Goal: Task Accomplishment & Management: Use online tool/utility

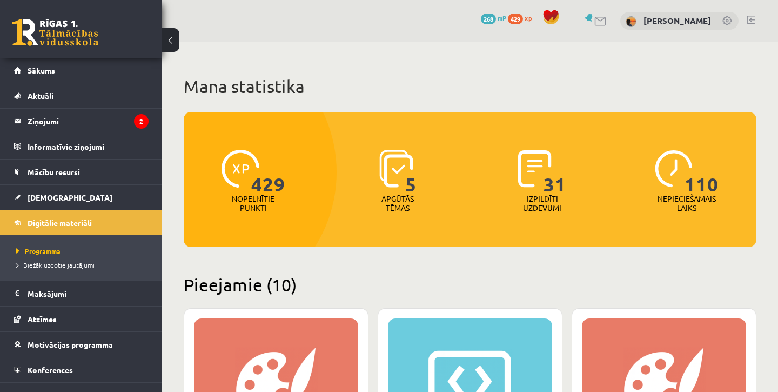
click at [496, 20] on span "268" at bounding box center [488, 19] width 15 height 11
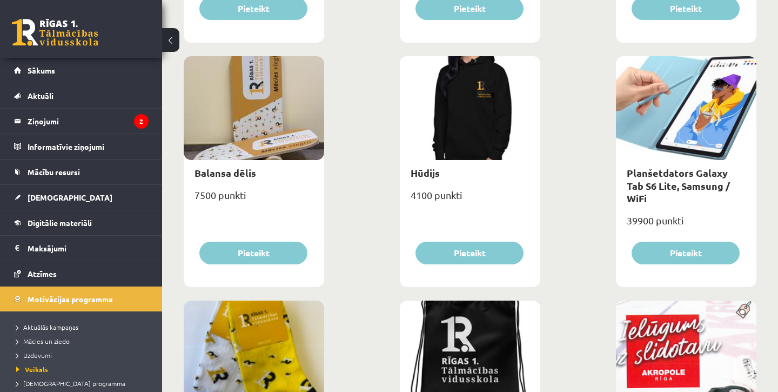
scroll to position [853, 0]
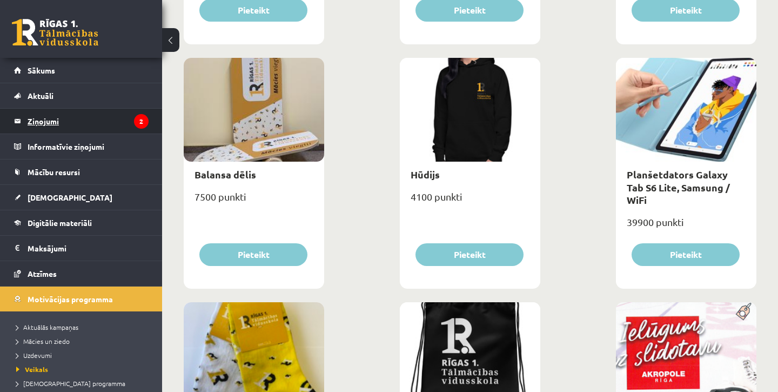
click at [86, 124] on legend "Ziņojumi 2" at bounding box center [88, 121] width 121 height 25
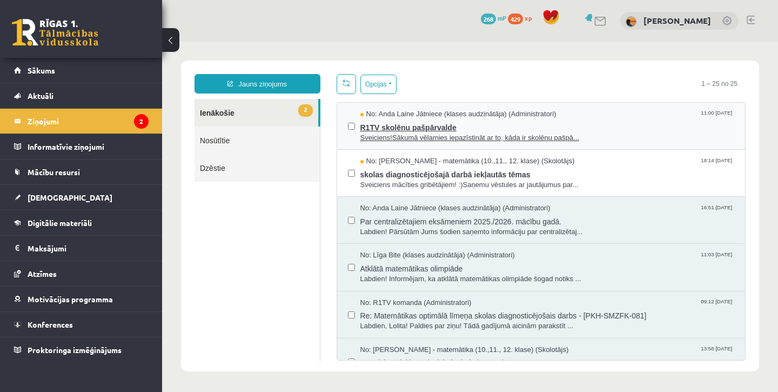
click at [415, 133] on span "Sveiciens!Sākumā vēlamies iepazīstināt ar to, kāda ir skolēnu pašpā..." at bounding box center [547, 138] width 374 height 10
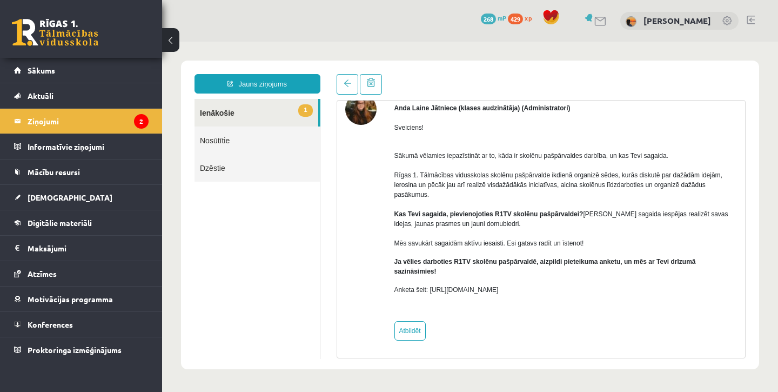
scroll to position [57, 0]
click at [286, 115] on link "1 Ienākošie" at bounding box center [256, 113] width 124 height 28
click at [351, 78] on link at bounding box center [347, 84] width 22 height 21
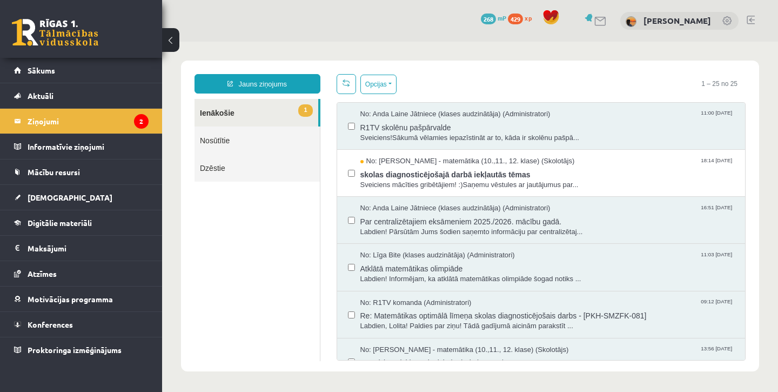
scroll to position [0, 0]
click at [387, 159] on span "No: Laima Tukāne - Grosa - matemātika (10.,11., 12. klase) (Skolotājs)" at bounding box center [467, 161] width 214 height 10
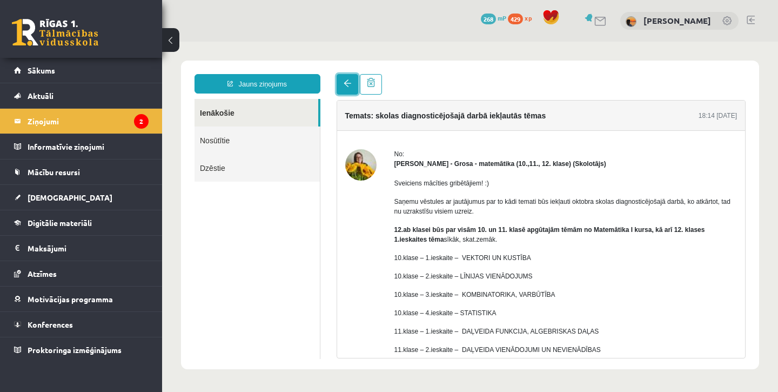
click at [345, 89] on link at bounding box center [347, 84] width 22 height 21
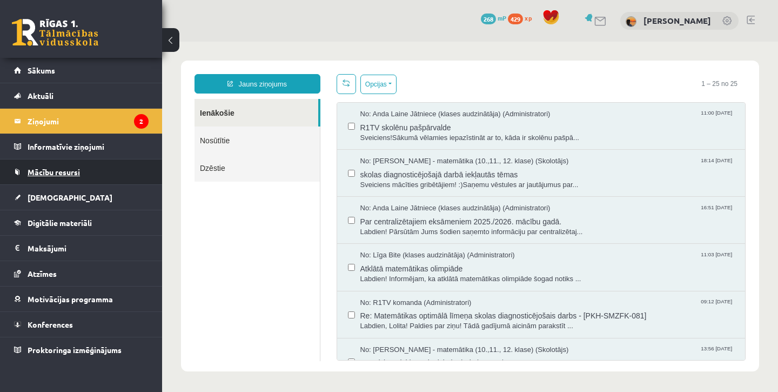
click at [74, 170] on span "Mācību resursi" at bounding box center [54, 172] width 52 height 10
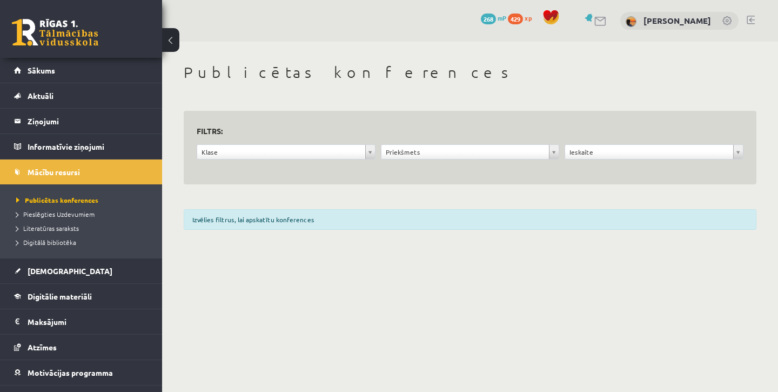
click at [496, 15] on span "268" at bounding box center [488, 19] width 15 height 11
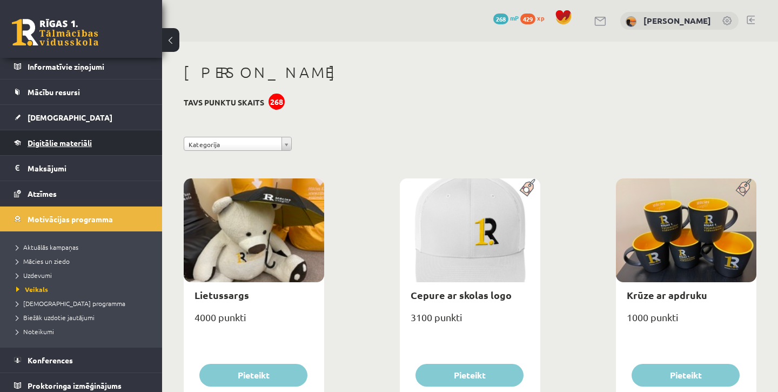
scroll to position [86, 0]
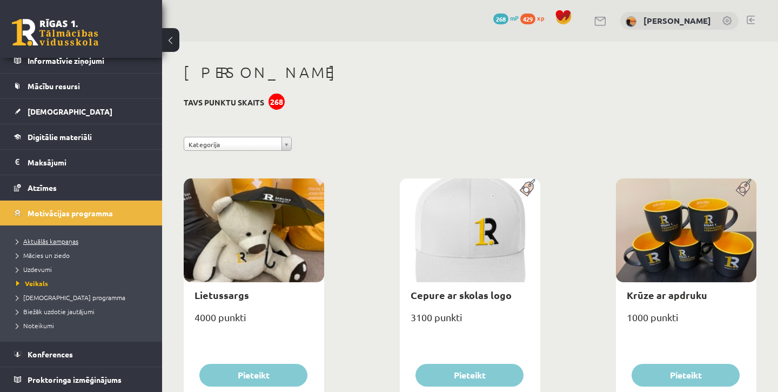
click at [65, 241] on span "Aktuālās kampaņas" at bounding box center [47, 241] width 62 height 9
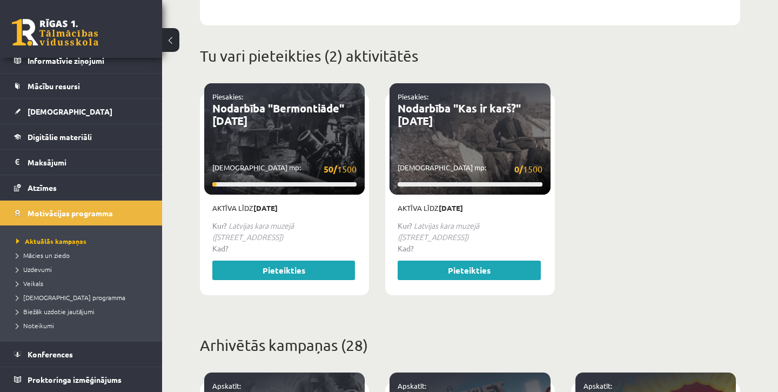
scroll to position [405, 0]
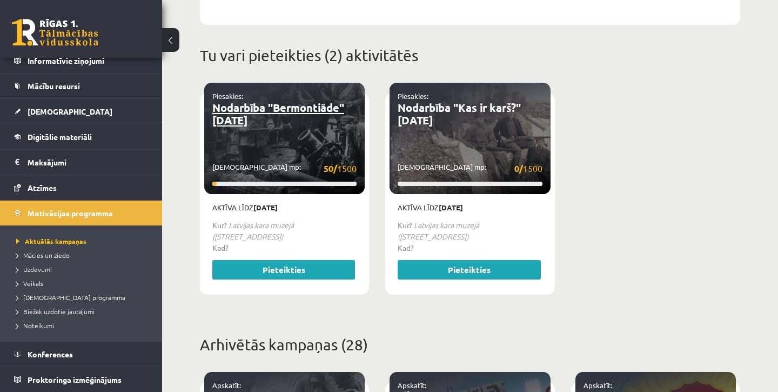
click at [306, 107] on link "Nodarbība "Bermontiāde" 30.10.2025" at bounding box center [278, 113] width 132 height 26
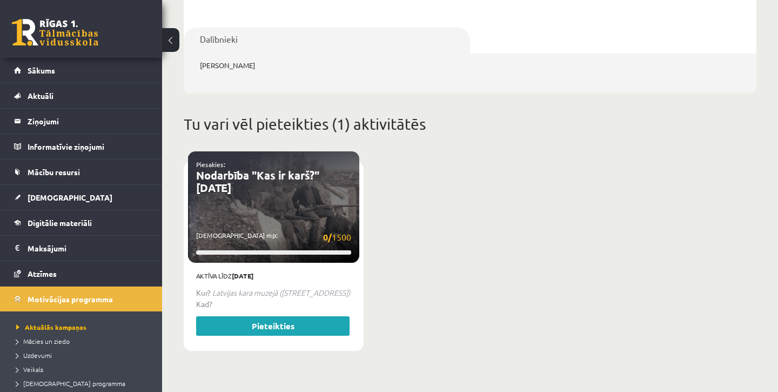
scroll to position [437, 0]
click at [298, 174] on link "Nodarbība "Kas ir karš?" [DATE]" at bounding box center [257, 181] width 123 height 26
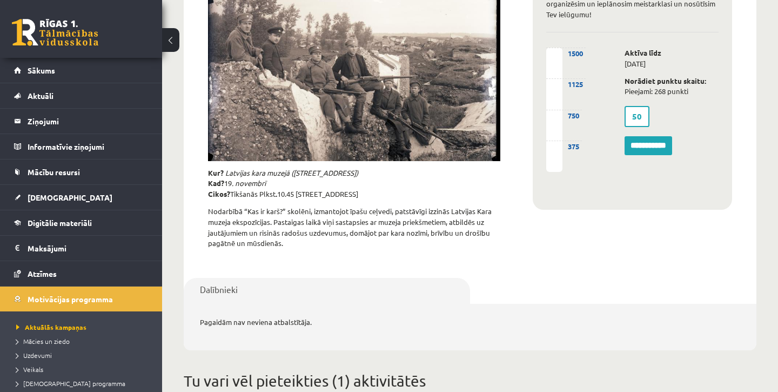
scroll to position [131, 0]
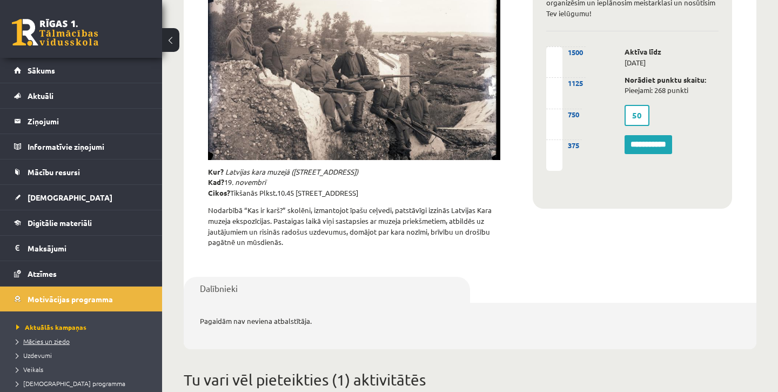
click at [62, 340] on span "Mācies un ziedo" at bounding box center [42, 340] width 53 height 9
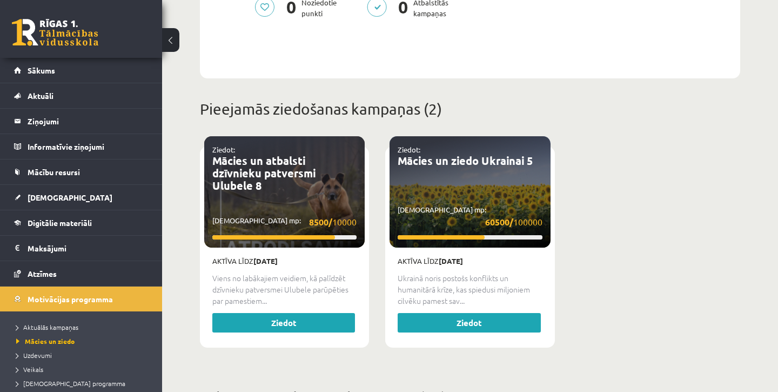
scroll to position [319, 0]
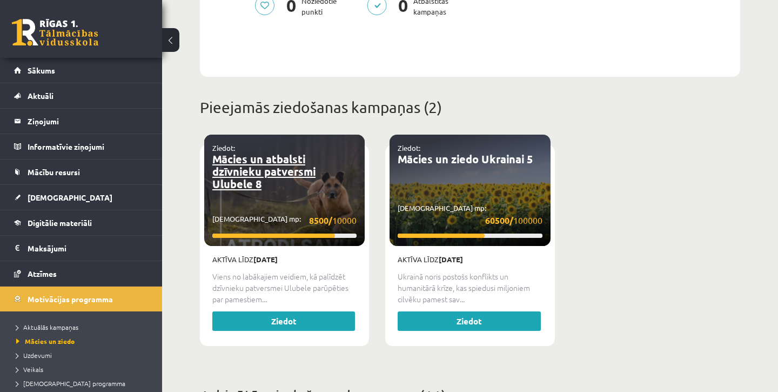
click at [269, 159] on link "Mācies un atbalsti dzīvnieku patversmi Ulubele 8" at bounding box center [263, 171] width 103 height 39
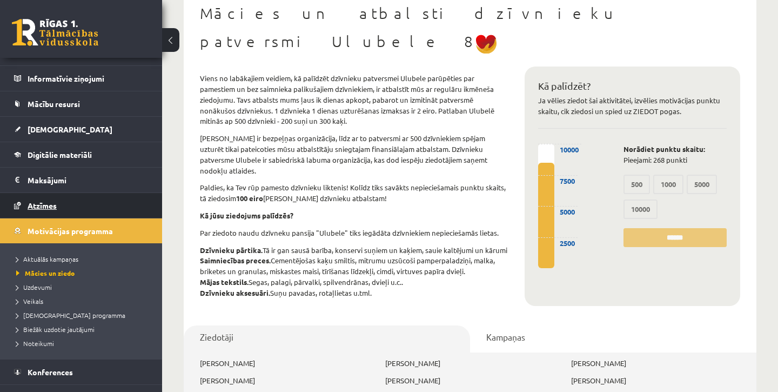
scroll to position [86, 0]
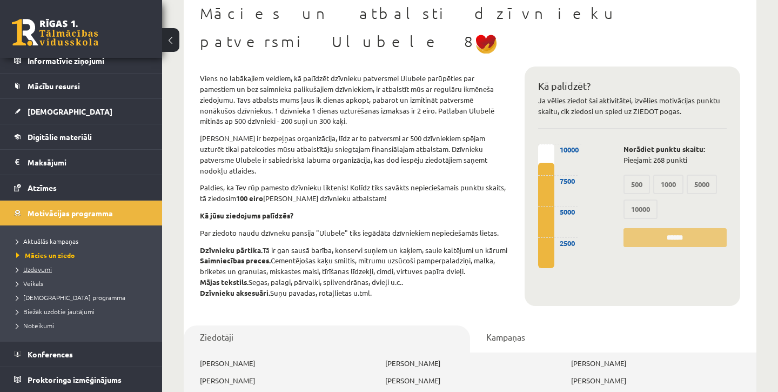
click at [49, 269] on span "Uzdevumi" at bounding box center [34, 269] width 36 height 9
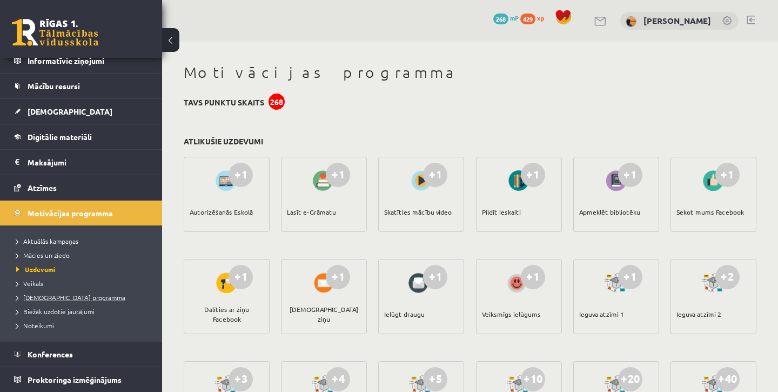
click at [54, 299] on span "[DEMOGRAPHIC_DATA] programma" at bounding box center [70, 297] width 109 height 9
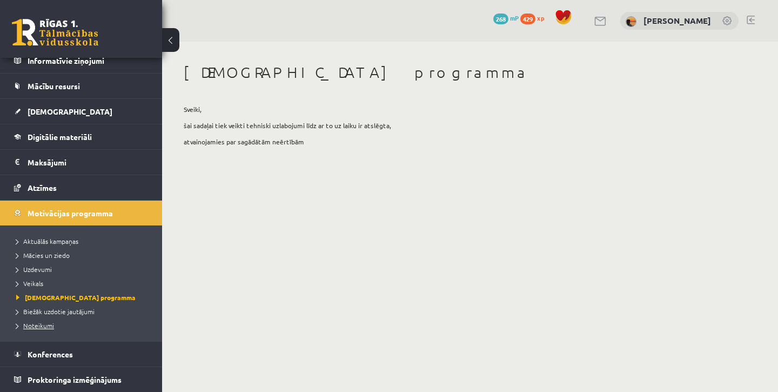
click at [40, 325] on span "Noteikumi" at bounding box center [35, 325] width 38 height 9
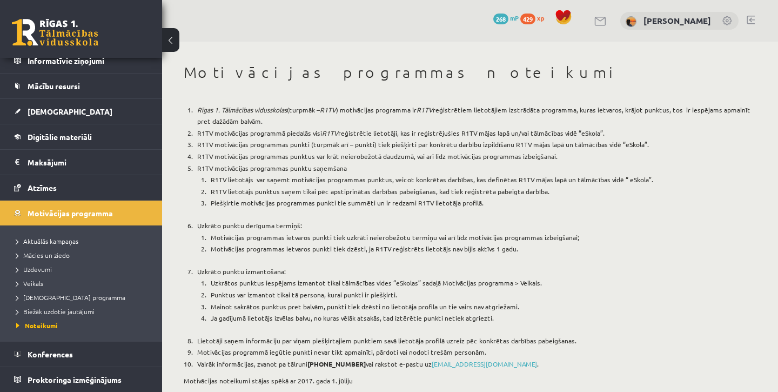
scroll to position [22, 0]
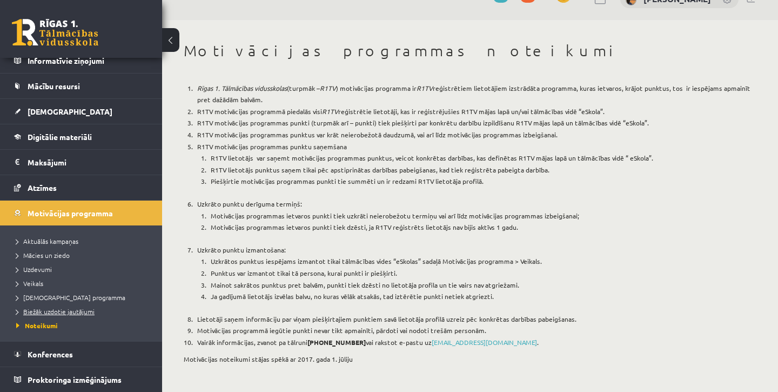
click at [68, 311] on span "Biežāk uzdotie jautājumi" at bounding box center [55, 311] width 78 height 9
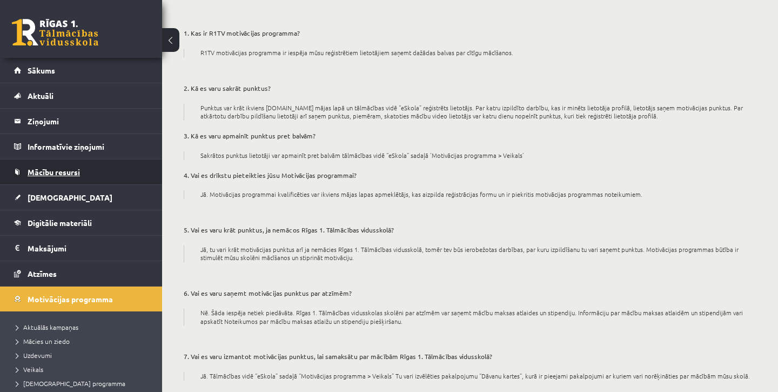
scroll to position [86, 0]
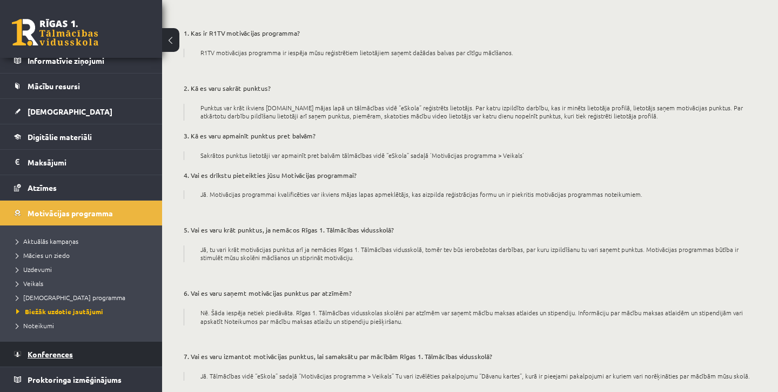
click at [53, 355] on span "Konferences" at bounding box center [50, 354] width 45 height 10
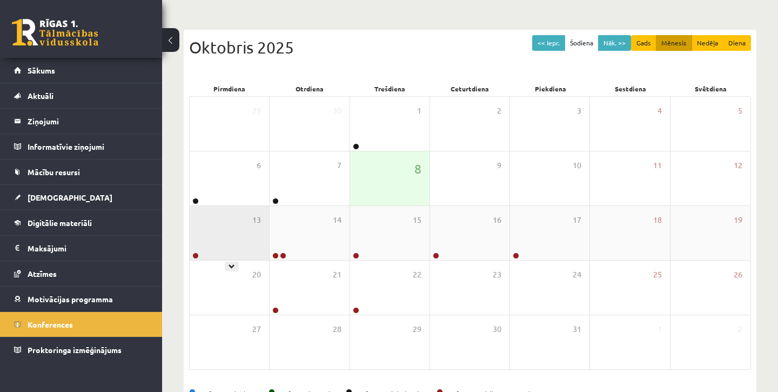
click at [217, 251] on div "13" at bounding box center [229, 233] width 79 height 54
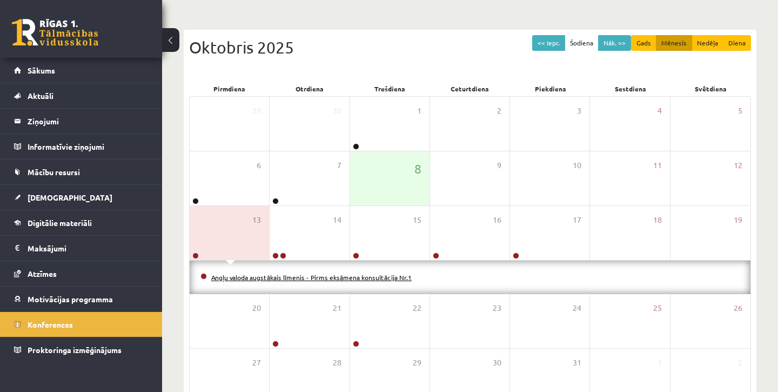
click at [239, 277] on link "Angļu valoda augstākais līmenis - Pirms eksāmena konsultācija Nr.1" at bounding box center [311, 277] width 200 height 9
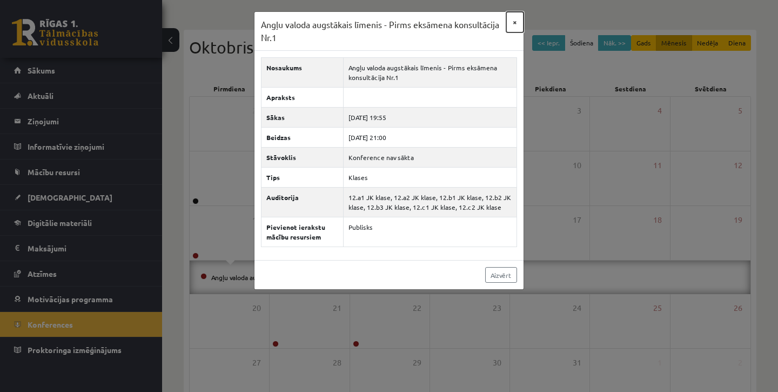
click at [514, 22] on button "×" at bounding box center [514, 22] width 17 height 21
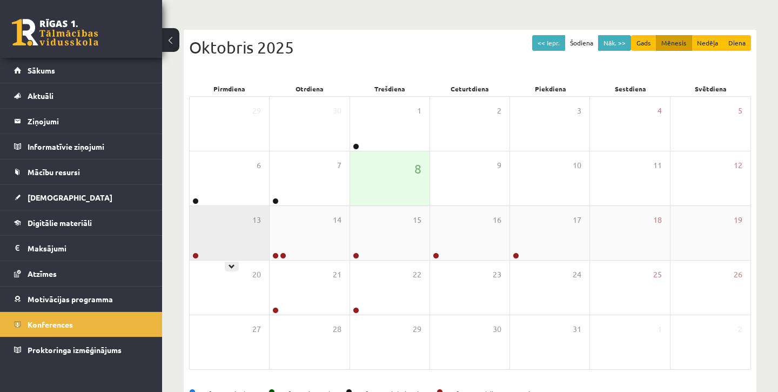
click at [223, 245] on div "13" at bounding box center [229, 233] width 79 height 54
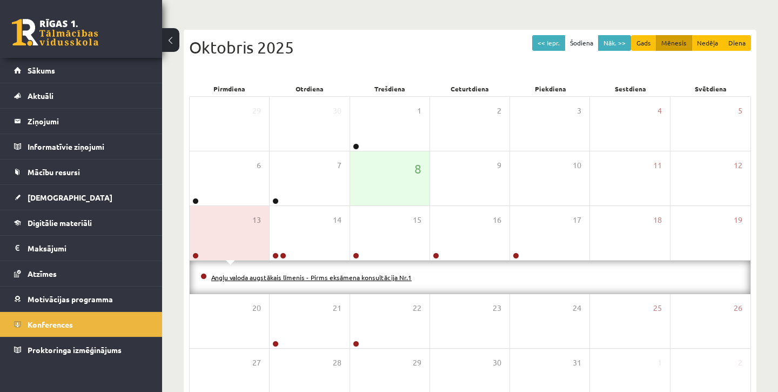
click at [235, 276] on link "Angļu valoda augstākais līmenis - Pirms eksāmena konsultācija Nr.1" at bounding box center [311, 277] width 200 height 9
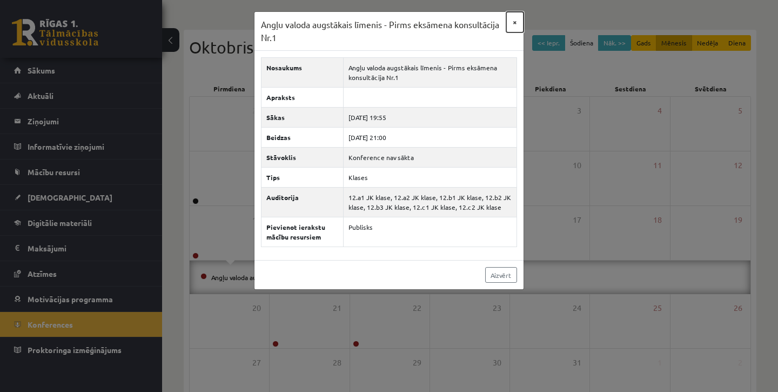
click at [516, 23] on button "×" at bounding box center [514, 22] width 17 height 21
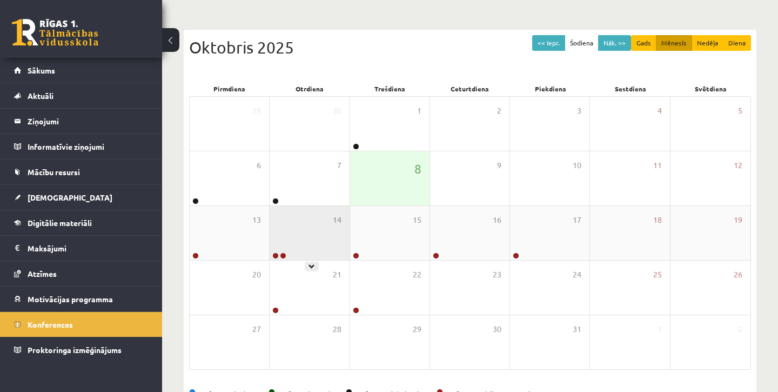
click at [307, 242] on div "14" at bounding box center [309, 233] width 79 height 54
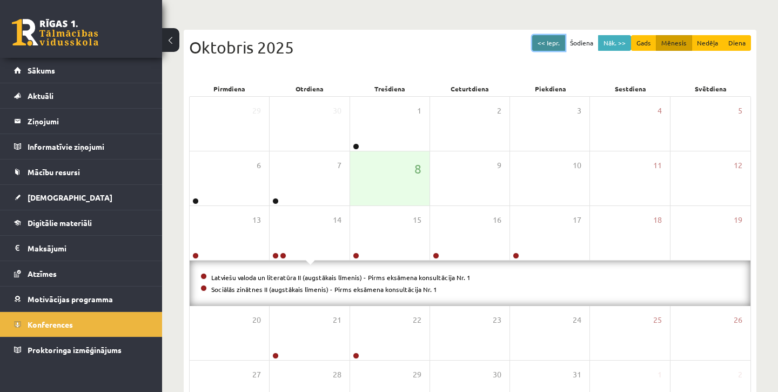
click at [554, 44] on button "<< Iepr." at bounding box center [548, 43] width 33 height 16
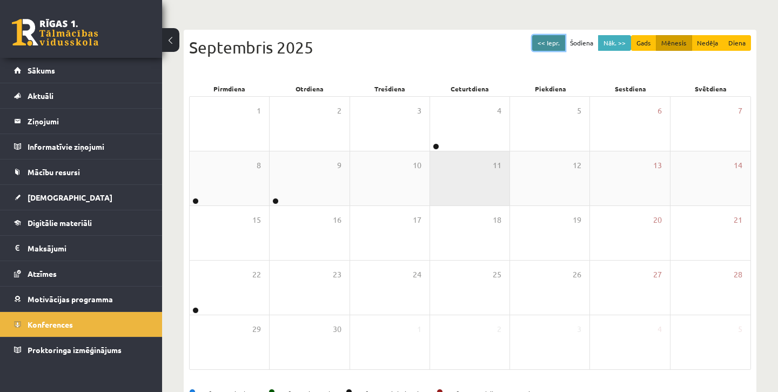
scroll to position [125, 0]
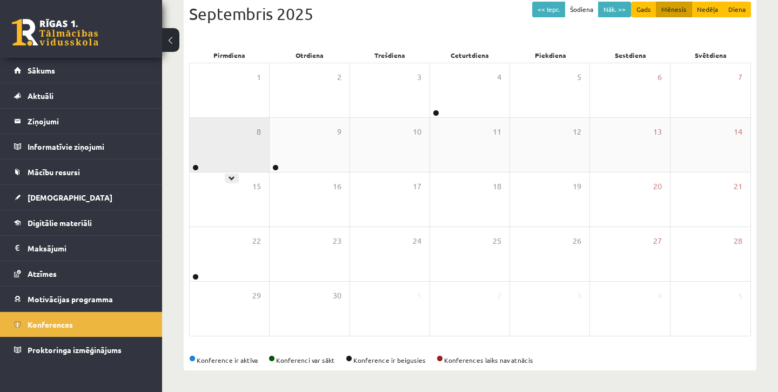
click at [236, 164] on div "8" at bounding box center [229, 145] width 79 height 54
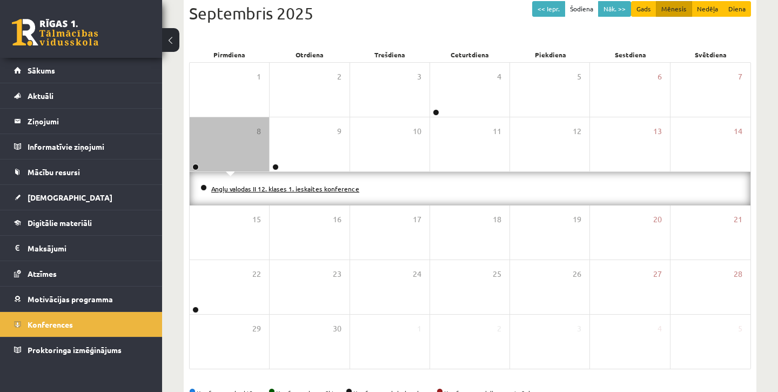
click at [235, 191] on link "Angļu valodas II 12. klases 1. ieskaites konference" at bounding box center [285, 188] width 148 height 9
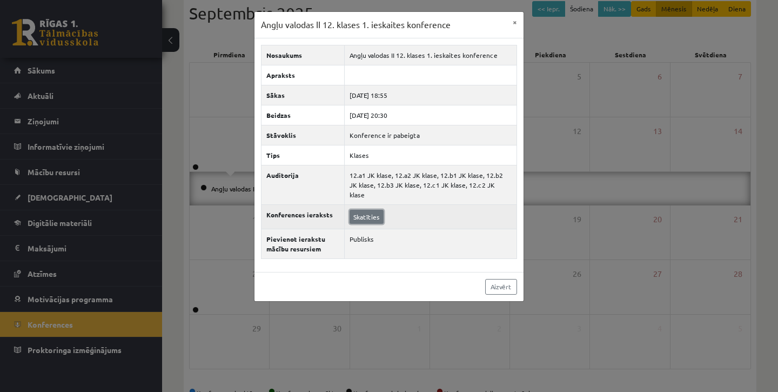
click at [363, 210] on link "Skatīties" at bounding box center [366, 217] width 34 height 14
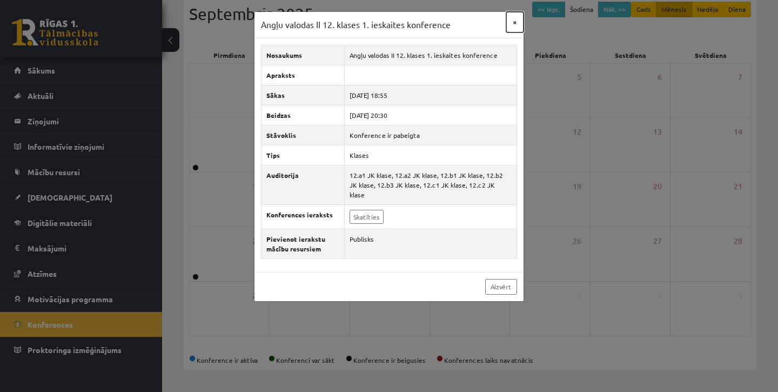
click at [511, 23] on button "×" at bounding box center [514, 22] width 17 height 21
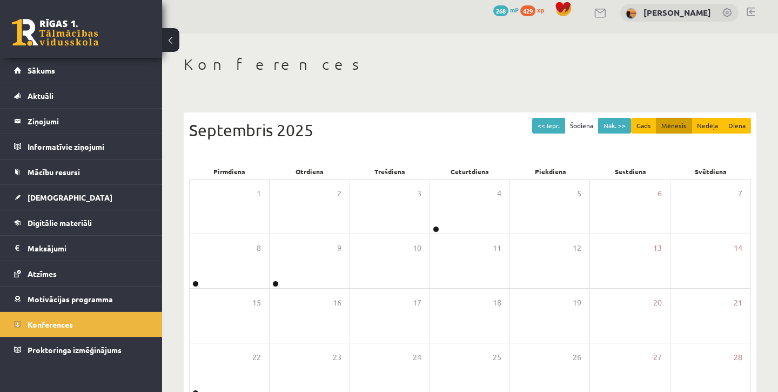
scroll to position [0, 0]
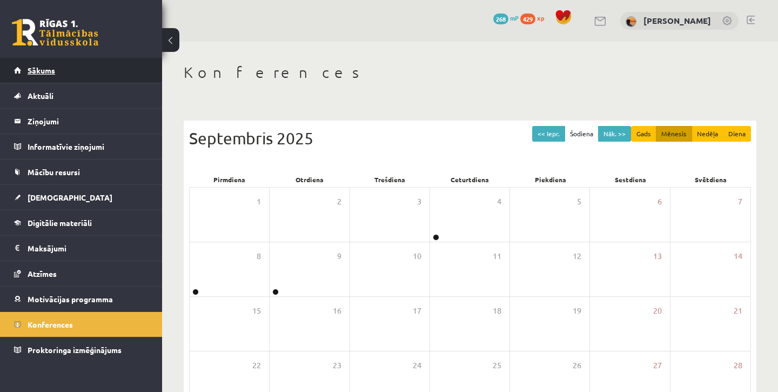
click at [47, 70] on span "Sākums" at bounding box center [42, 70] width 28 height 10
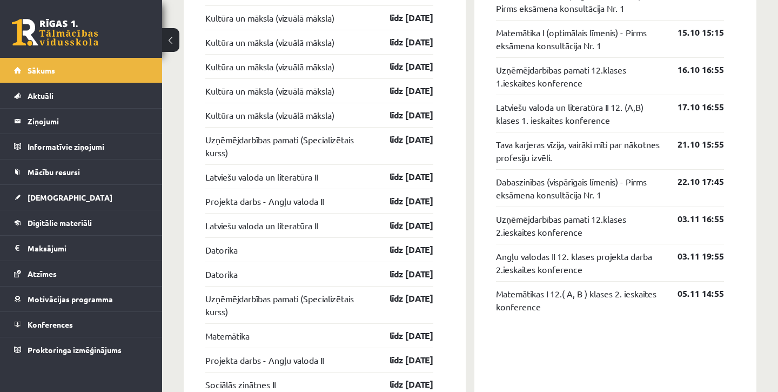
scroll to position [1123, 0]
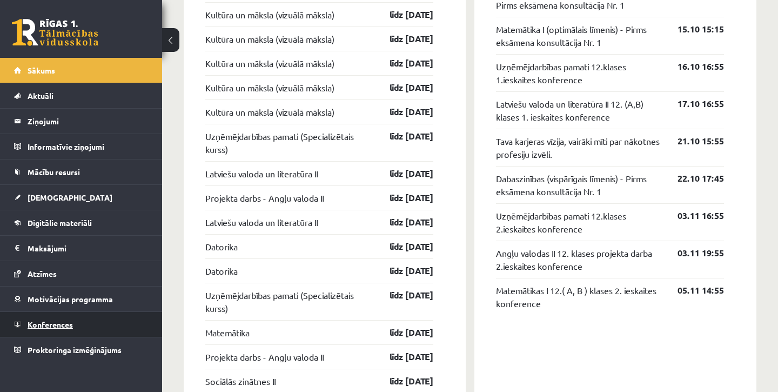
click at [59, 324] on span "Konferences" at bounding box center [50, 324] width 45 height 10
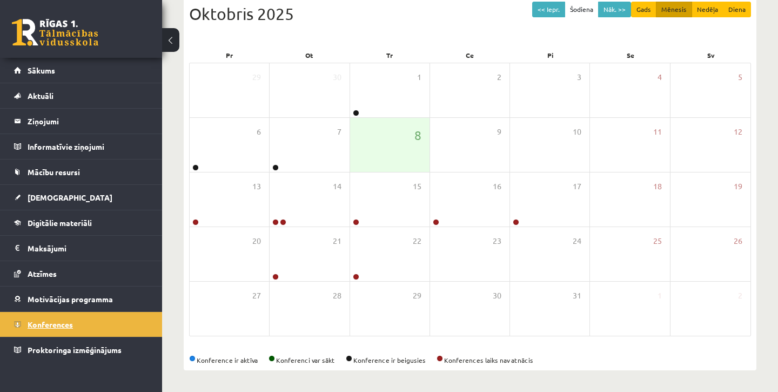
scroll to position [125, 0]
click at [553, 12] on button "<< Iepr." at bounding box center [548, 10] width 33 height 16
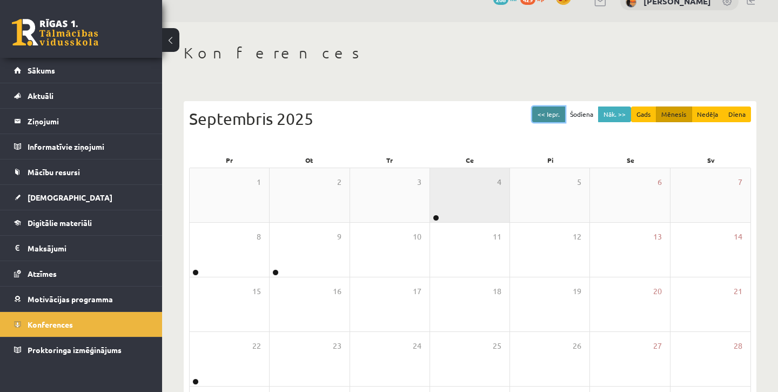
scroll to position [12, 0]
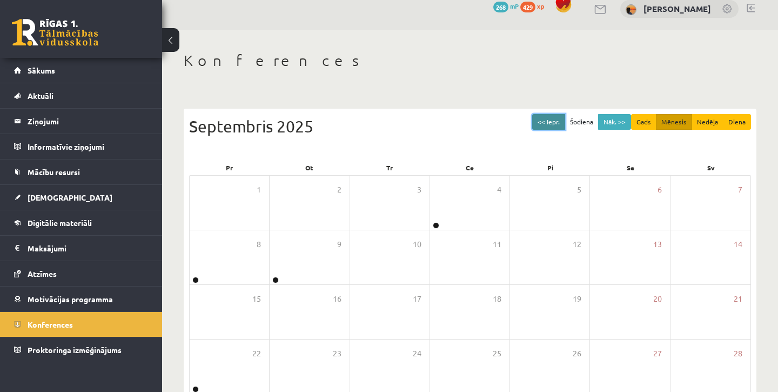
click at [557, 122] on button "<< Iepr." at bounding box center [548, 122] width 33 height 16
click at [606, 120] on button "Nāk. >>" at bounding box center [614, 122] width 33 height 16
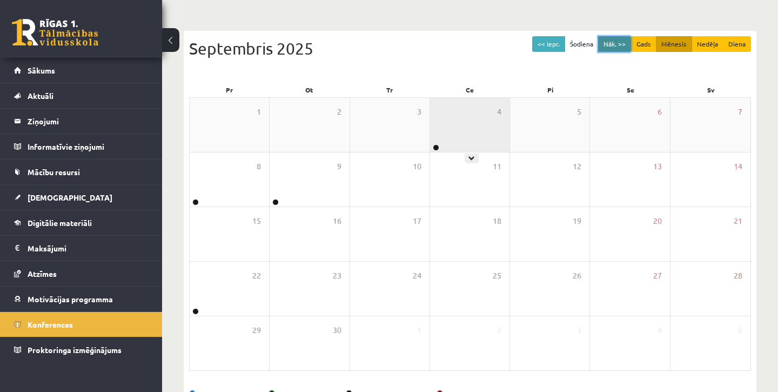
scroll to position [125, 0]
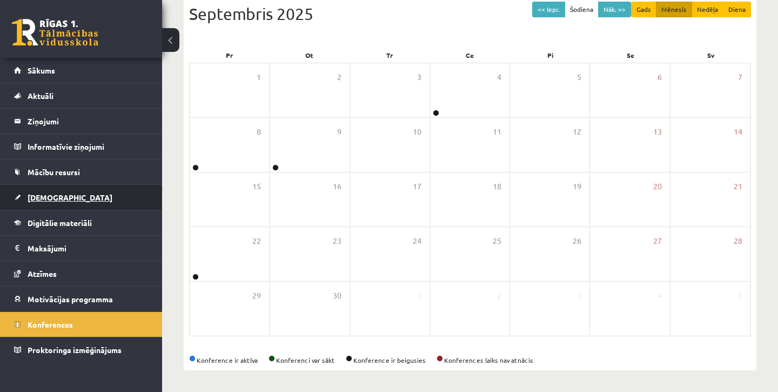
click at [73, 197] on link "[DEMOGRAPHIC_DATA]" at bounding box center [81, 197] width 134 height 25
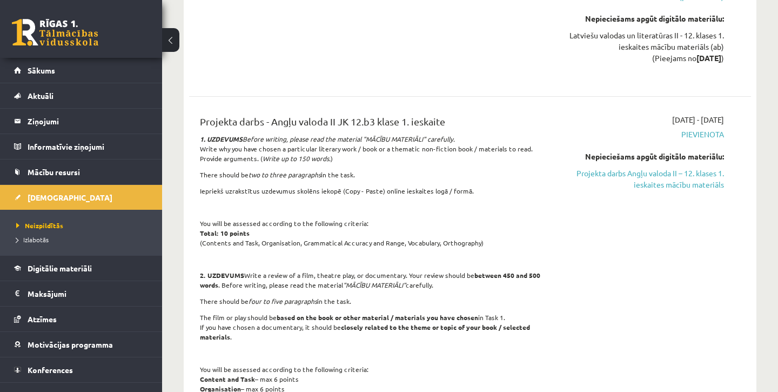
scroll to position [2275, 0]
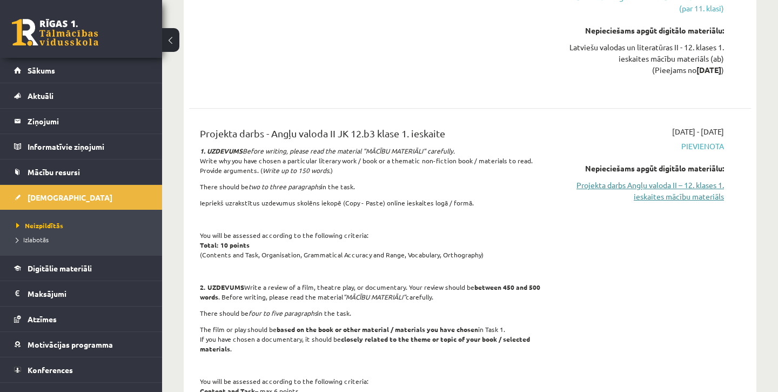
click at [704, 183] on link "Projekta darbs Angļu valoda II – 12. klases 1. ieskaites mācību materiāls" at bounding box center [642, 190] width 164 height 23
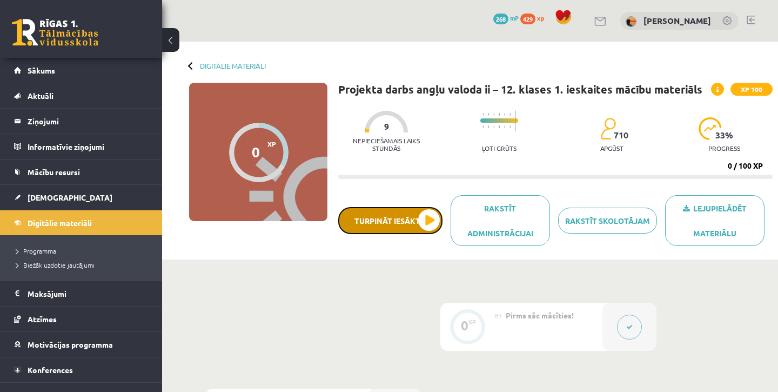
click at [423, 219] on button "Turpināt iesākto" at bounding box center [390, 220] width 104 height 27
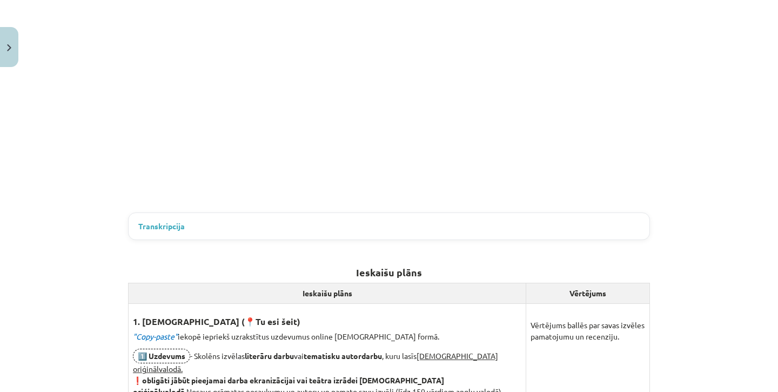
scroll to position [339, 0]
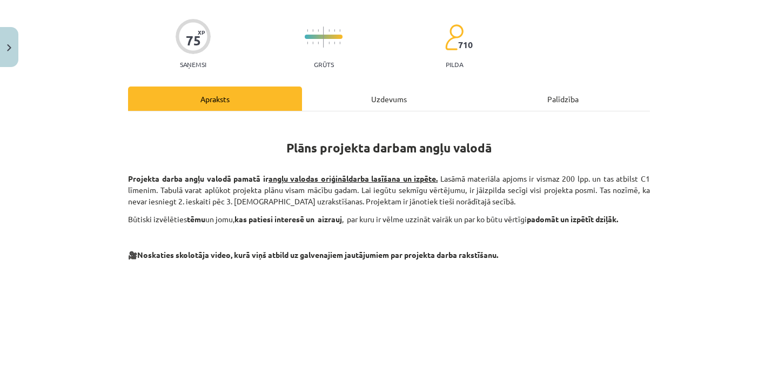
click at [389, 101] on div "Uzdevums" at bounding box center [389, 98] width 174 height 24
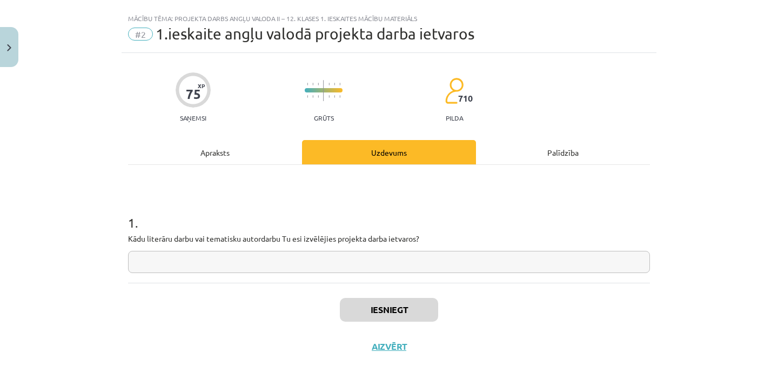
scroll to position [19, 0]
click at [244, 149] on div "Apraksts" at bounding box center [215, 152] width 174 height 24
